Goal: Transaction & Acquisition: Subscribe to service/newsletter

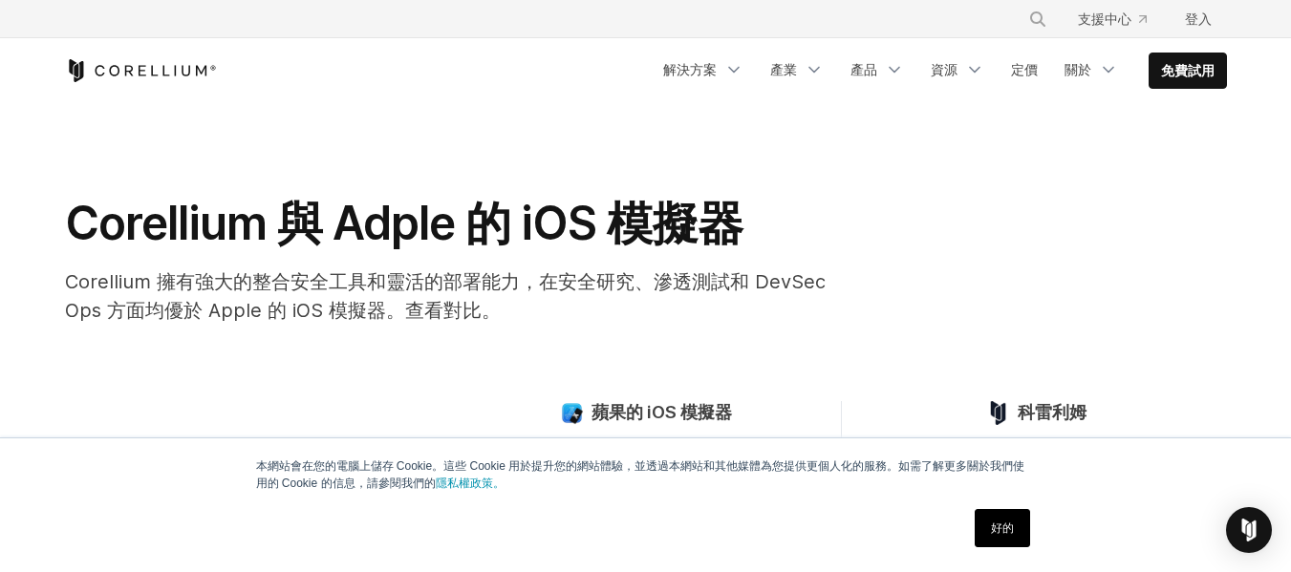
click at [1204, 88] on li "免費試用" at bounding box center [1187, 71] width 78 height 36
click at [1209, 80] on link "免費試用" at bounding box center [1187, 70] width 76 height 34
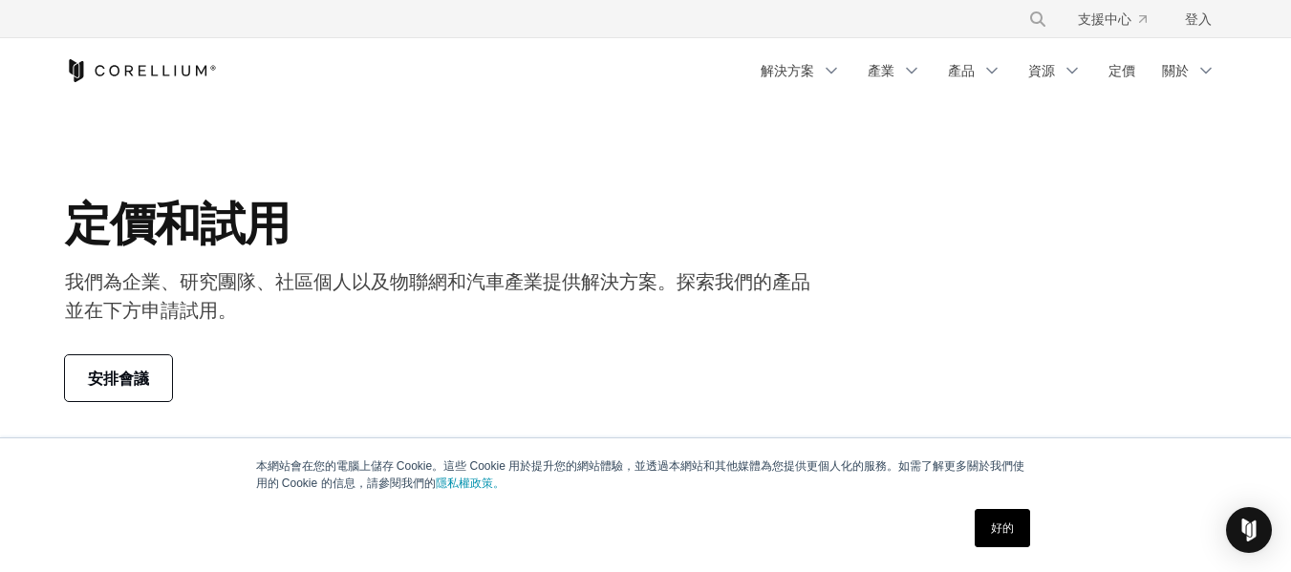
click at [981, 520] on link "好的" at bounding box center [1001, 528] width 55 height 38
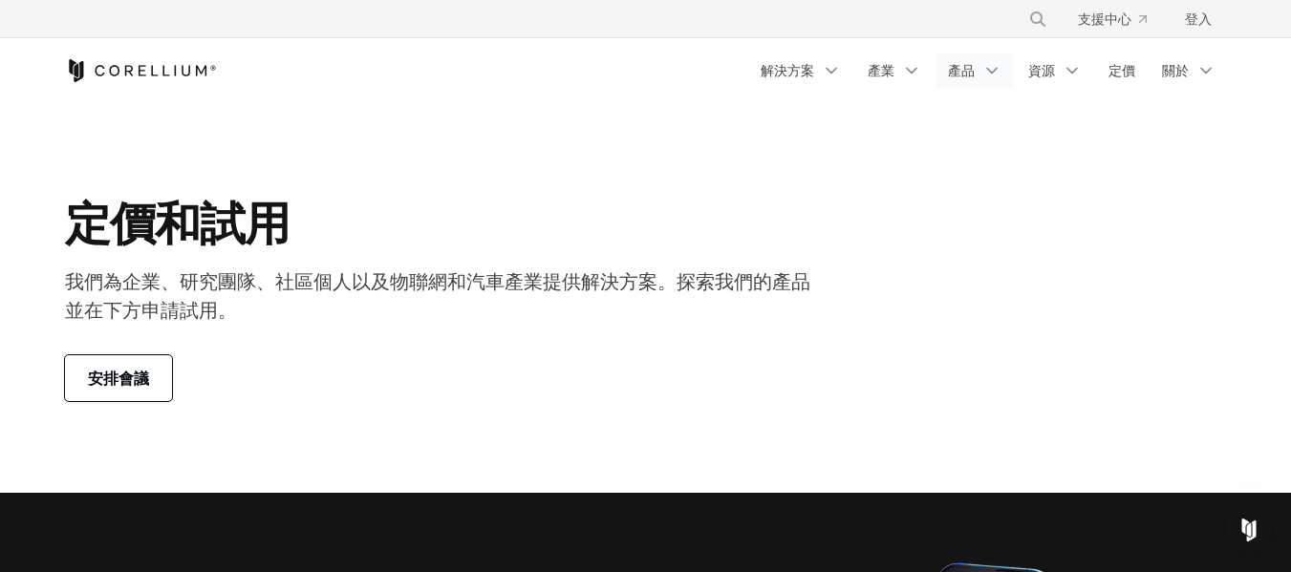
click at [953, 75] on font "產品" at bounding box center [961, 70] width 27 height 16
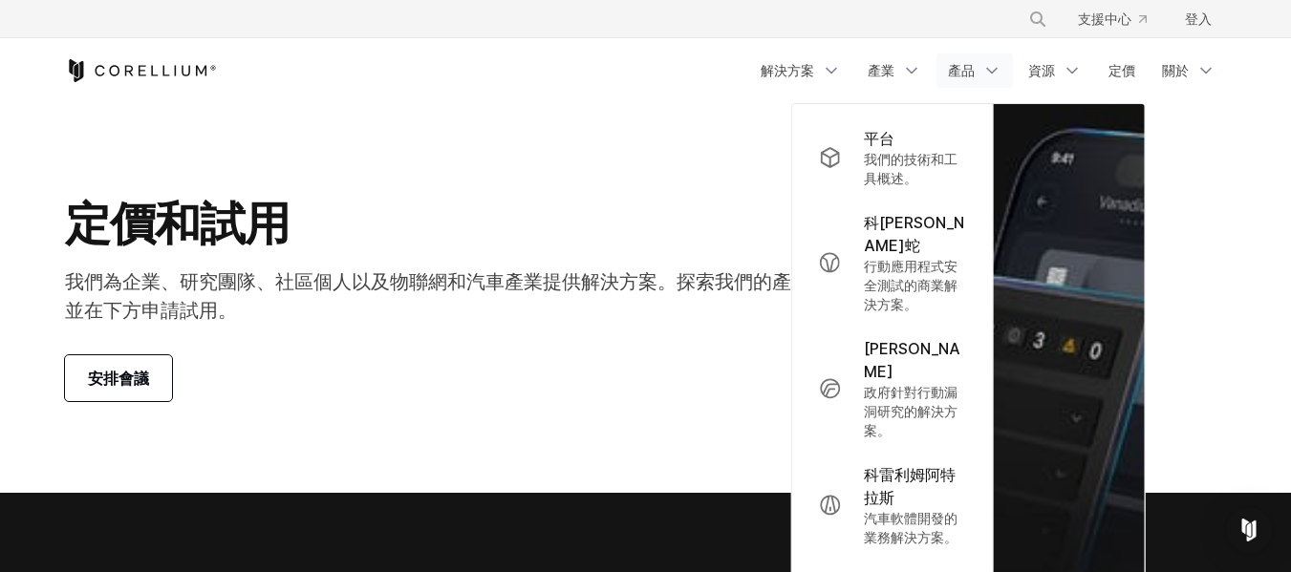
click at [138, 74] on icon "科雷利姆之家" at bounding box center [141, 70] width 152 height 23
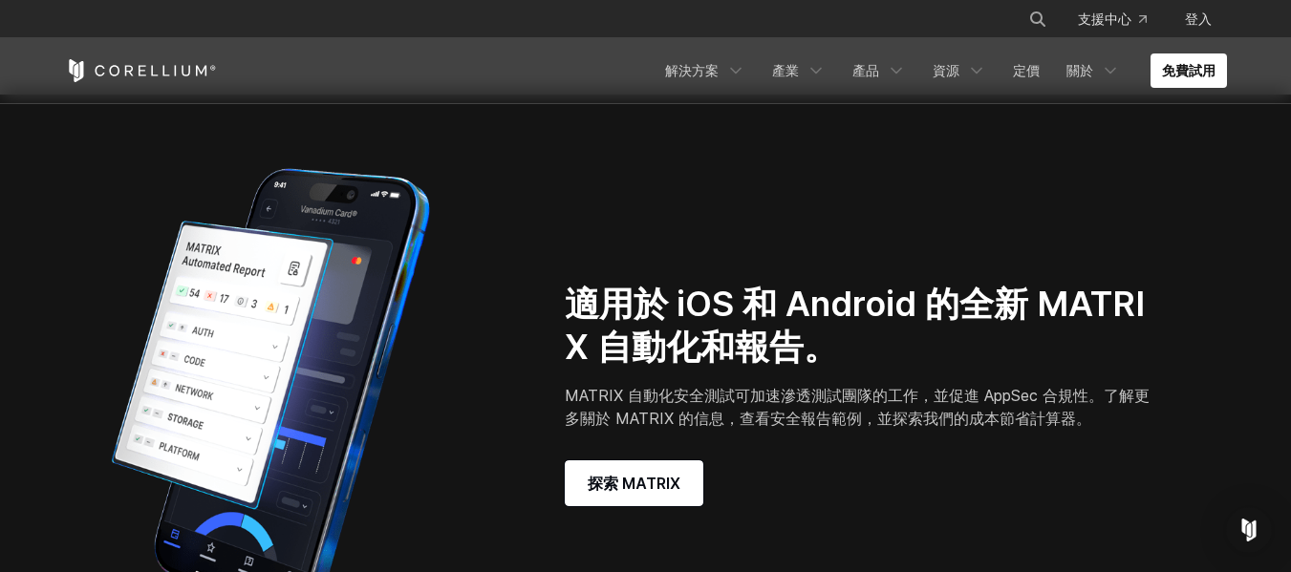
scroll to position [1433, 0]
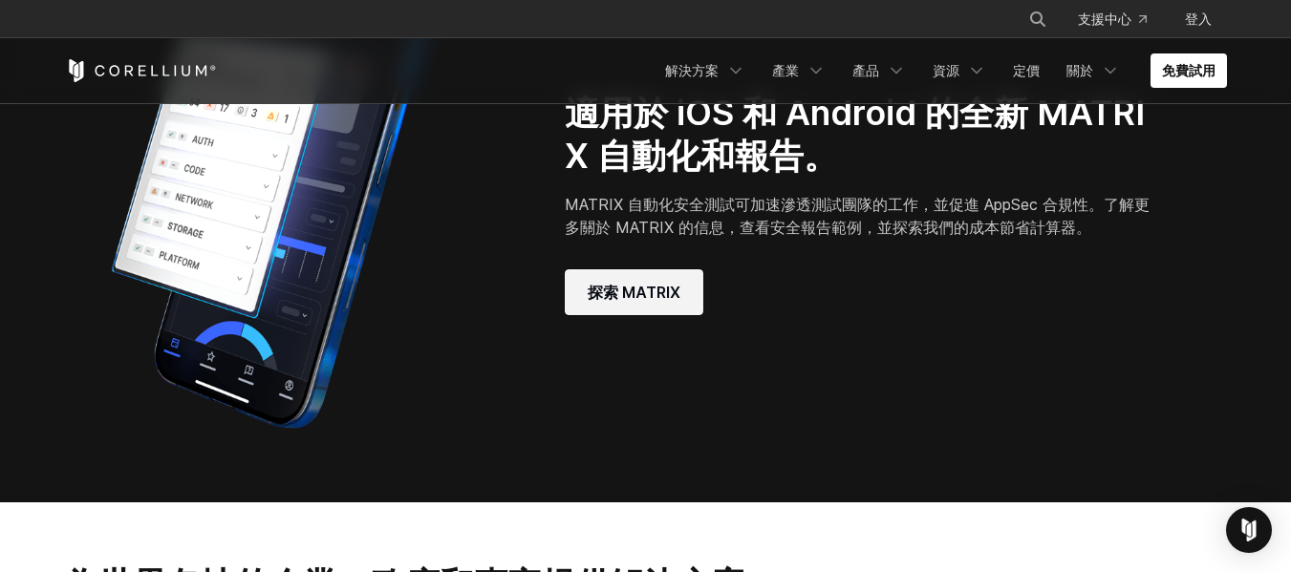
click at [638, 291] on font "探索 MATRIX" at bounding box center [633, 292] width 93 height 19
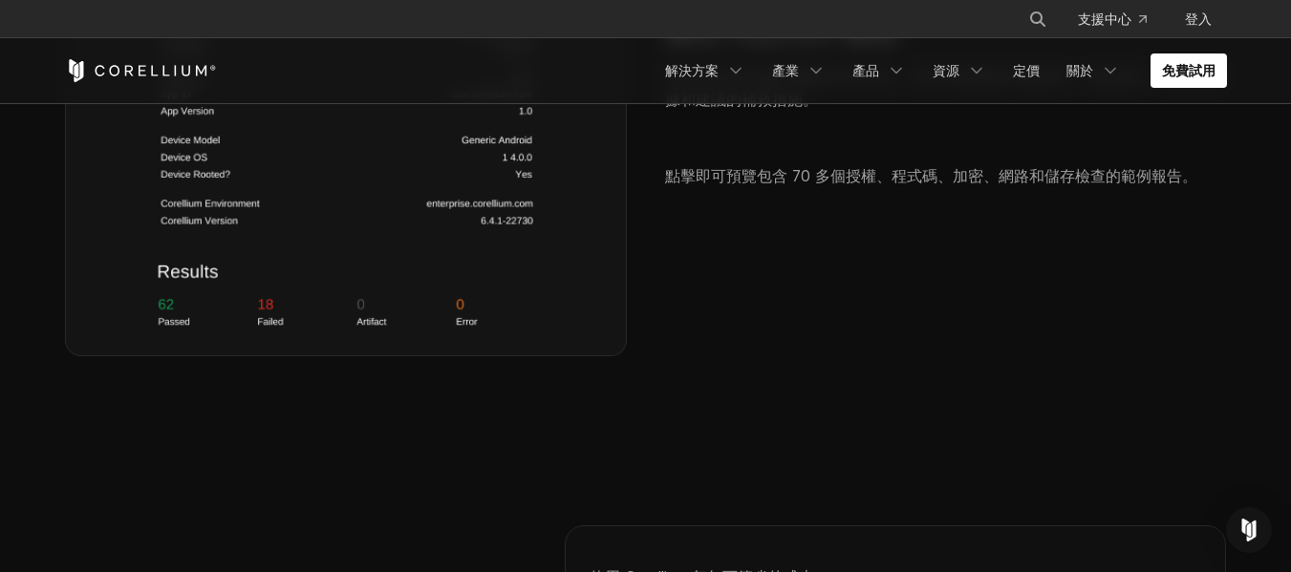
scroll to position [3358, 0]
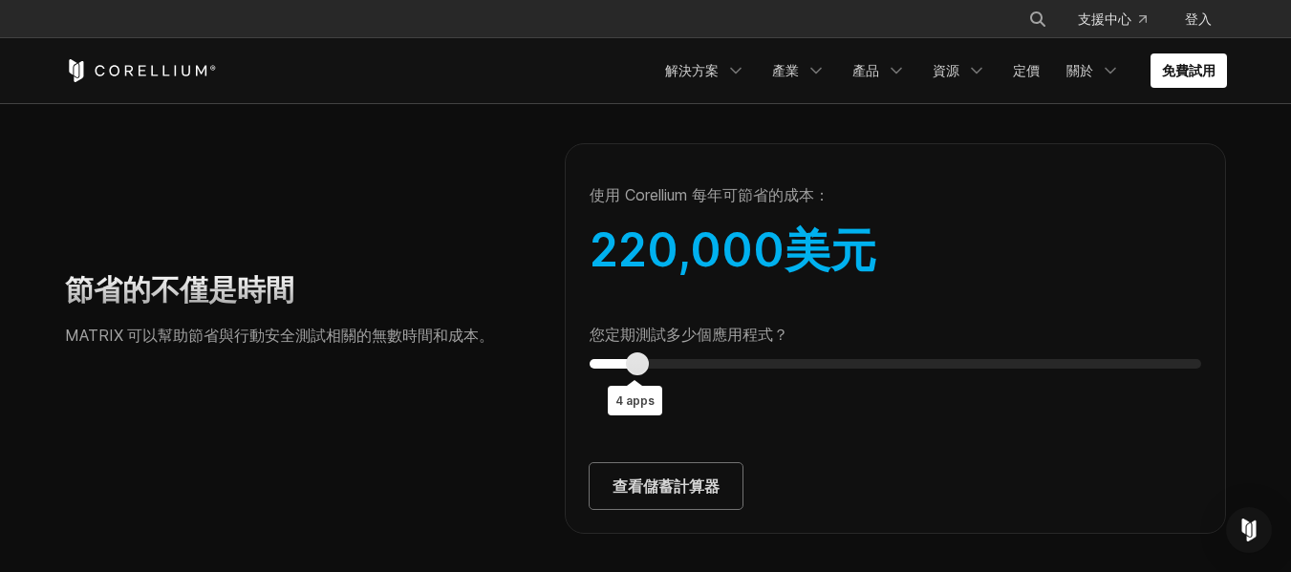
type input "*"
click at [590, 334] on div "您定期測試多少個應用程式？ 4個應用程式" at bounding box center [895, 347] width 612 height 44
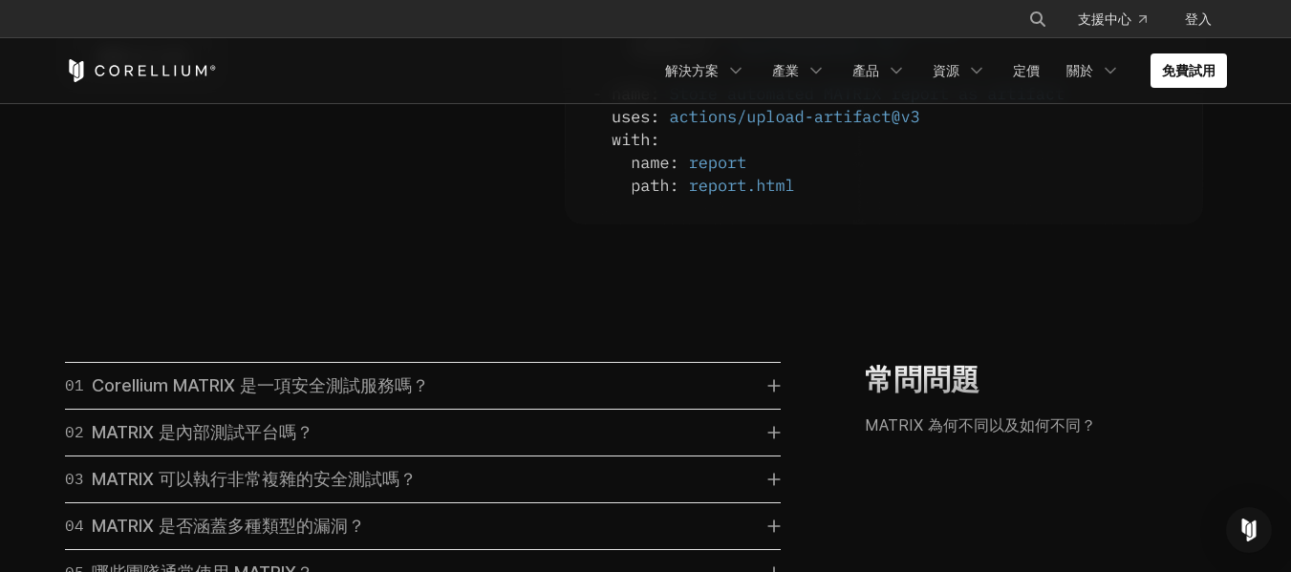
scroll to position [5364, 0]
